Goal: Task Accomplishment & Management: Manage account settings

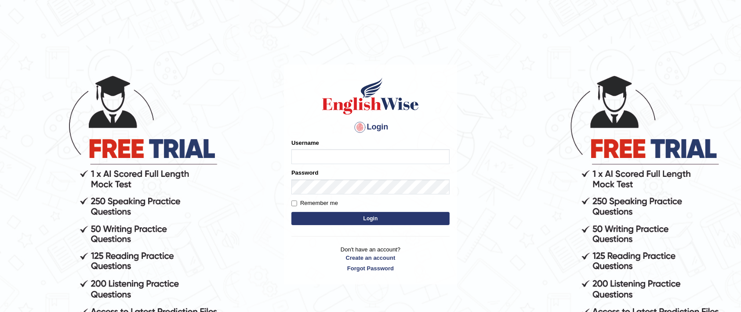
click at [340, 152] on input "Username" at bounding box center [370, 156] width 158 height 15
type input "Regam"
click at [350, 221] on button "Login" at bounding box center [370, 218] width 158 height 13
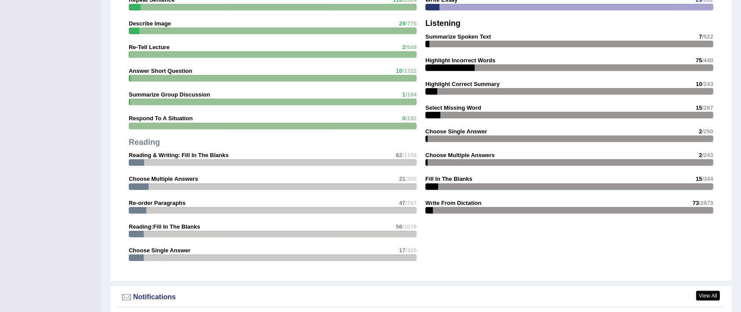
scroll to position [843, 0]
